Goal: Navigation & Orientation: Find specific page/section

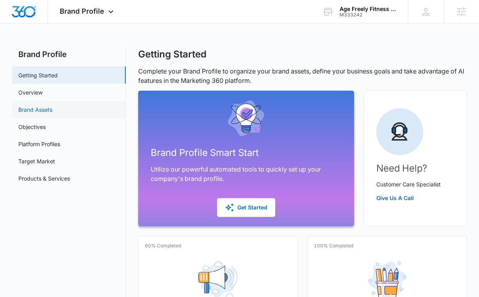
click at [50, 107] on link "Brand Assets" at bounding box center [35, 109] width 34 height 8
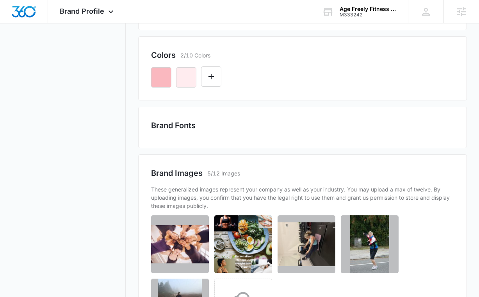
scroll to position [279, 0]
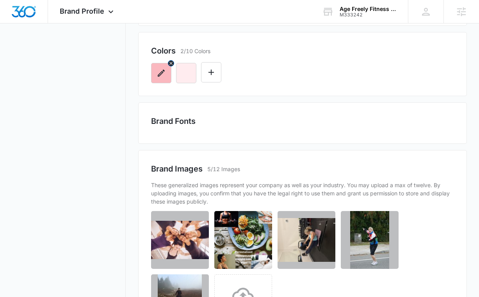
click at [161, 72] on icon "button" at bounding box center [161, 72] width 7 height 7
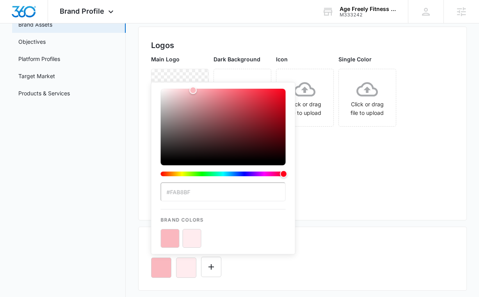
scroll to position [148, 0]
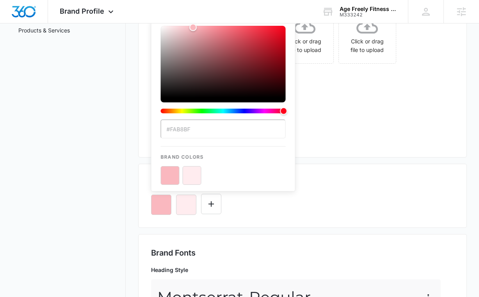
click at [188, 175] on button "color-picker-container" at bounding box center [192, 175] width 19 height 19
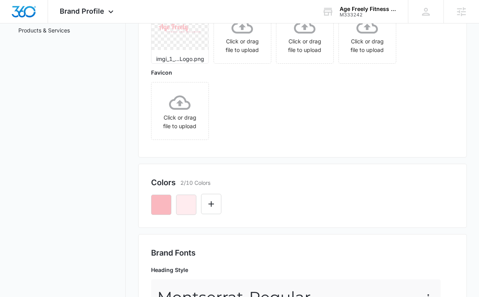
click at [314, 204] on div at bounding box center [302, 201] width 303 height 27
click at [192, 202] on button "button" at bounding box center [186, 204] width 20 height 20
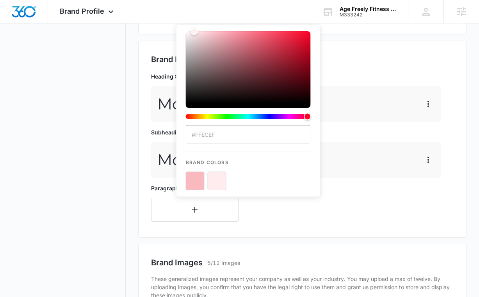
scroll to position [342, 0]
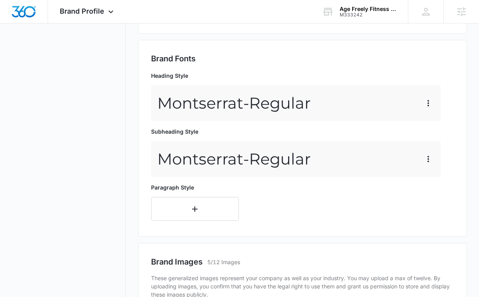
click at [372, 103] on div "Montserrat - Regular" at bounding box center [296, 103] width 290 height 36
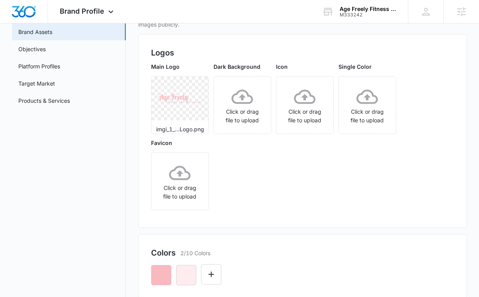
scroll to position [0, 0]
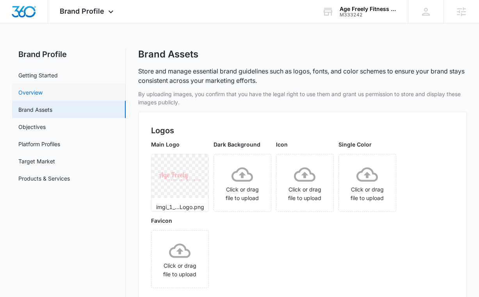
click at [43, 96] on link "Overview" at bounding box center [30, 92] width 24 height 8
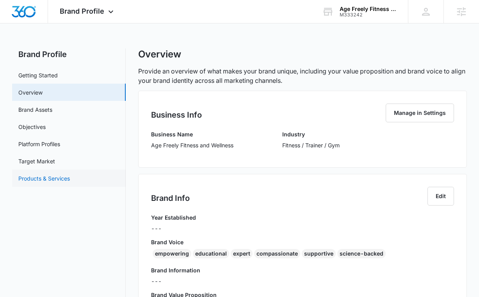
click at [70, 174] on link "Products & Services" at bounding box center [44, 178] width 52 height 8
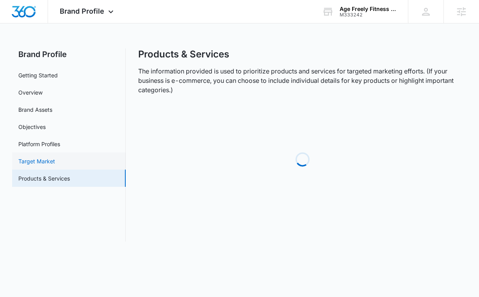
click at [55, 160] on link "Target Market" at bounding box center [36, 161] width 37 height 8
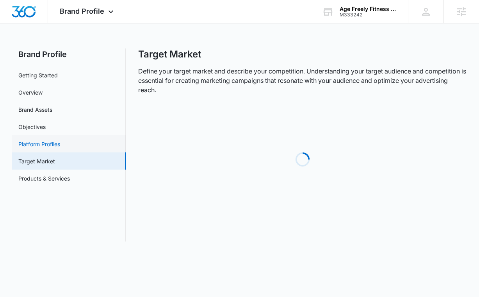
click at [60, 142] on link "Platform Profiles" at bounding box center [39, 144] width 42 height 8
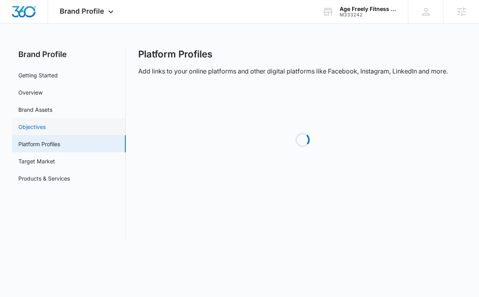
click at [46, 124] on link "Objectives" at bounding box center [31, 127] width 27 height 8
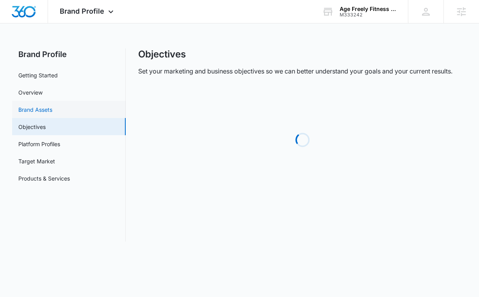
click at [52, 108] on link "Brand Assets" at bounding box center [35, 109] width 34 height 8
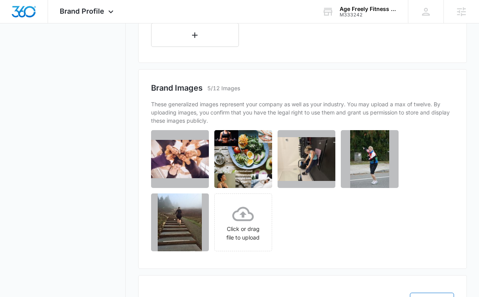
scroll to position [516, 0]
